Goal: Find specific page/section: Find specific page/section

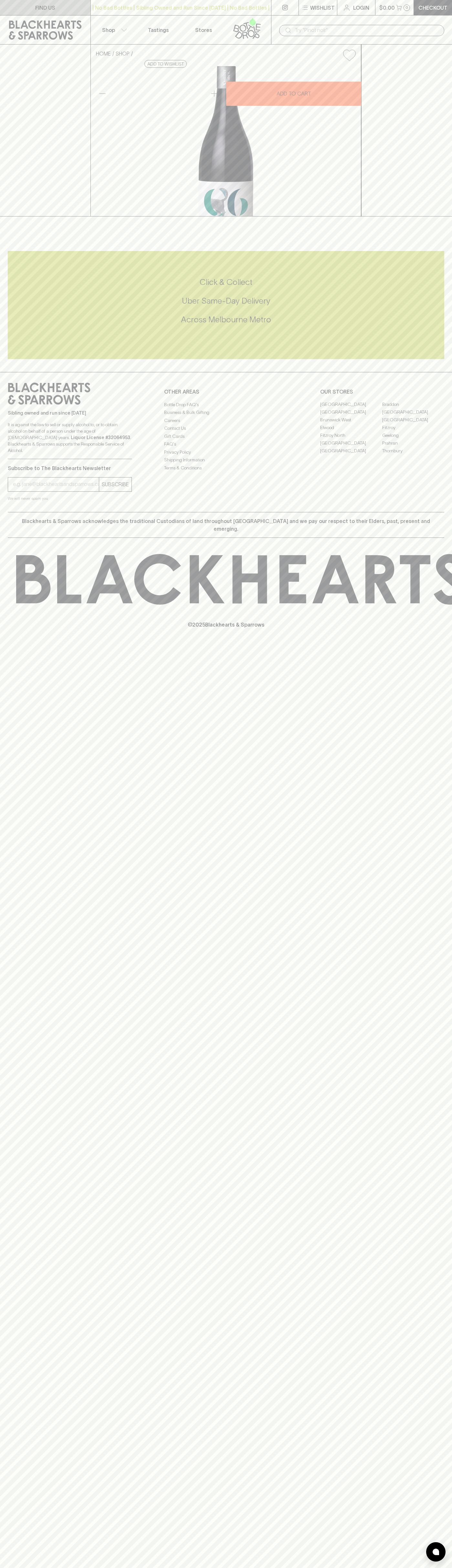
click at [52, 3] on link "FIND US" at bounding box center [45, 7] width 90 height 15
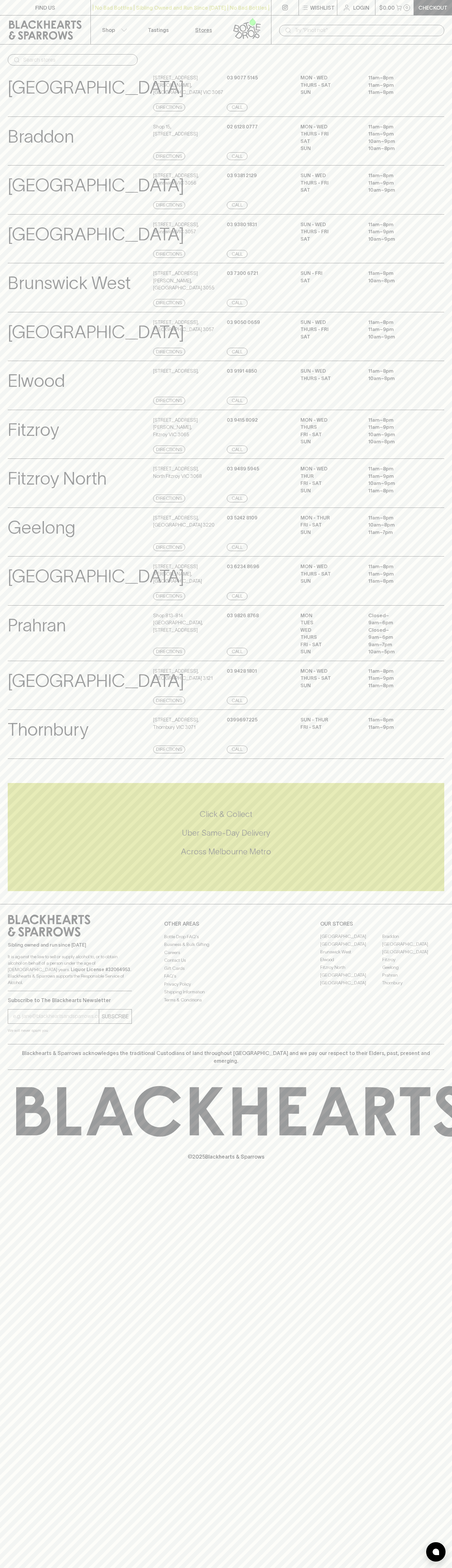
click at [271, 1567] on html "FIND US | No Bad Bottles | Sibling Owned and Run Since [DATE] | No Bad Bottles …" at bounding box center [226, 784] width 452 height 1568
click at [29, 1034] on you-helper "We will never spam you" at bounding box center [70, 1031] width 124 height 7
